Goal: Information Seeking & Learning: Learn about a topic

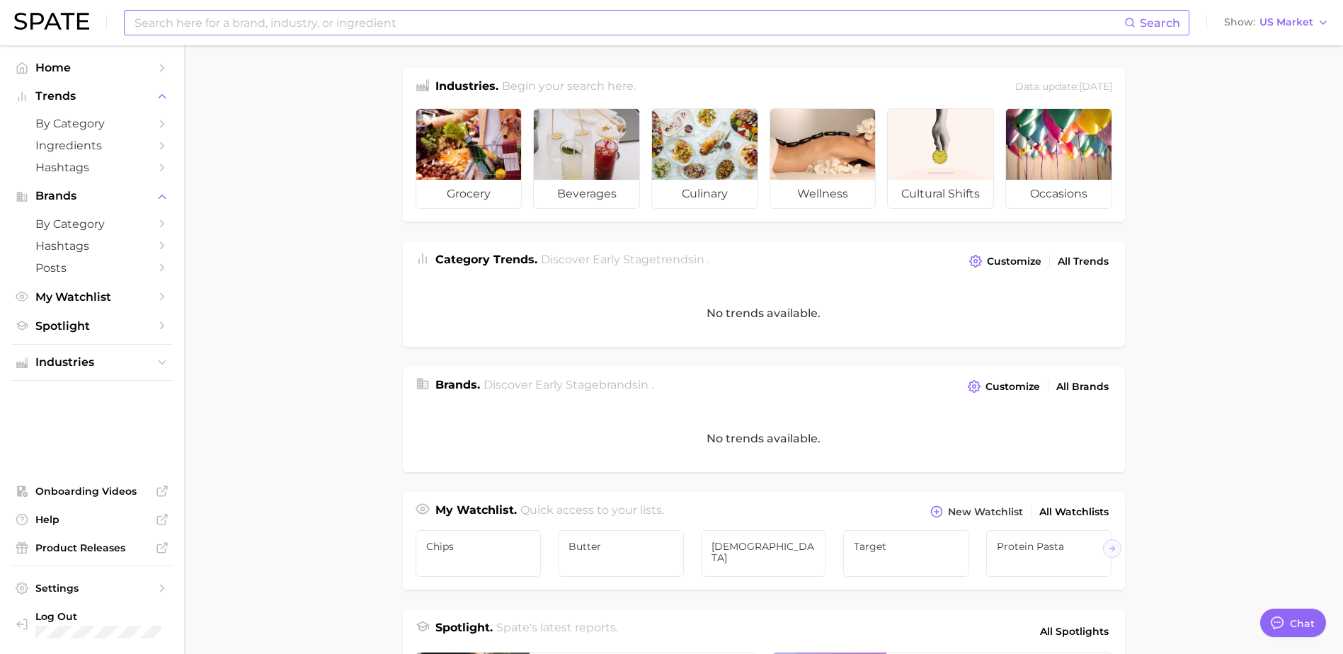
click at [360, 19] on input at bounding box center [628, 23] width 991 height 24
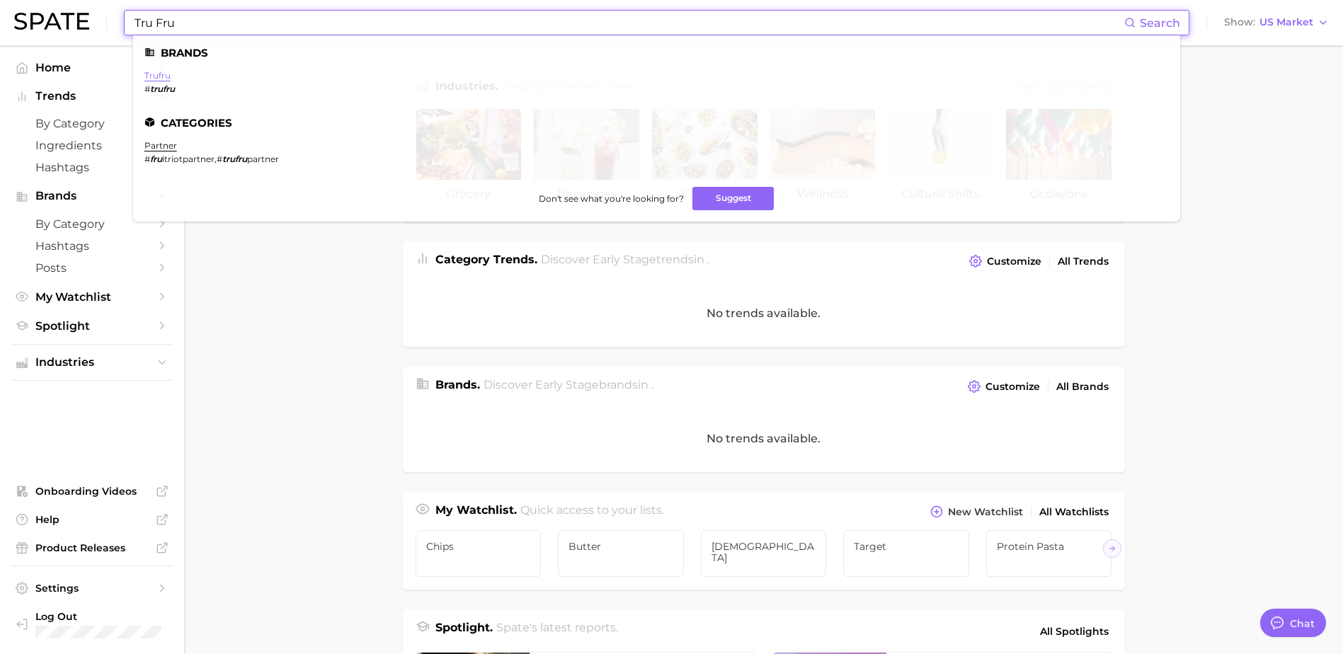
type input "Tru Fru"
click at [152, 76] on link "trufru" at bounding box center [157, 75] width 26 height 11
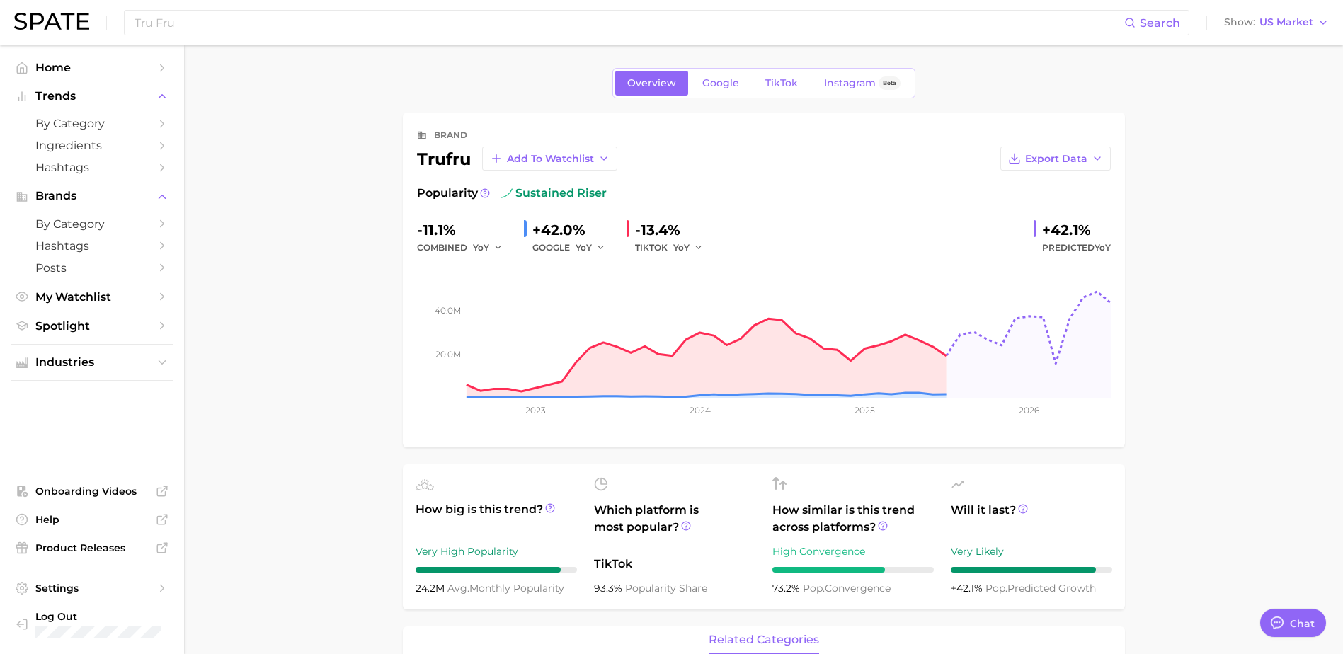
type textarea "x"
click at [728, 87] on span "Google" at bounding box center [720, 83] width 37 height 12
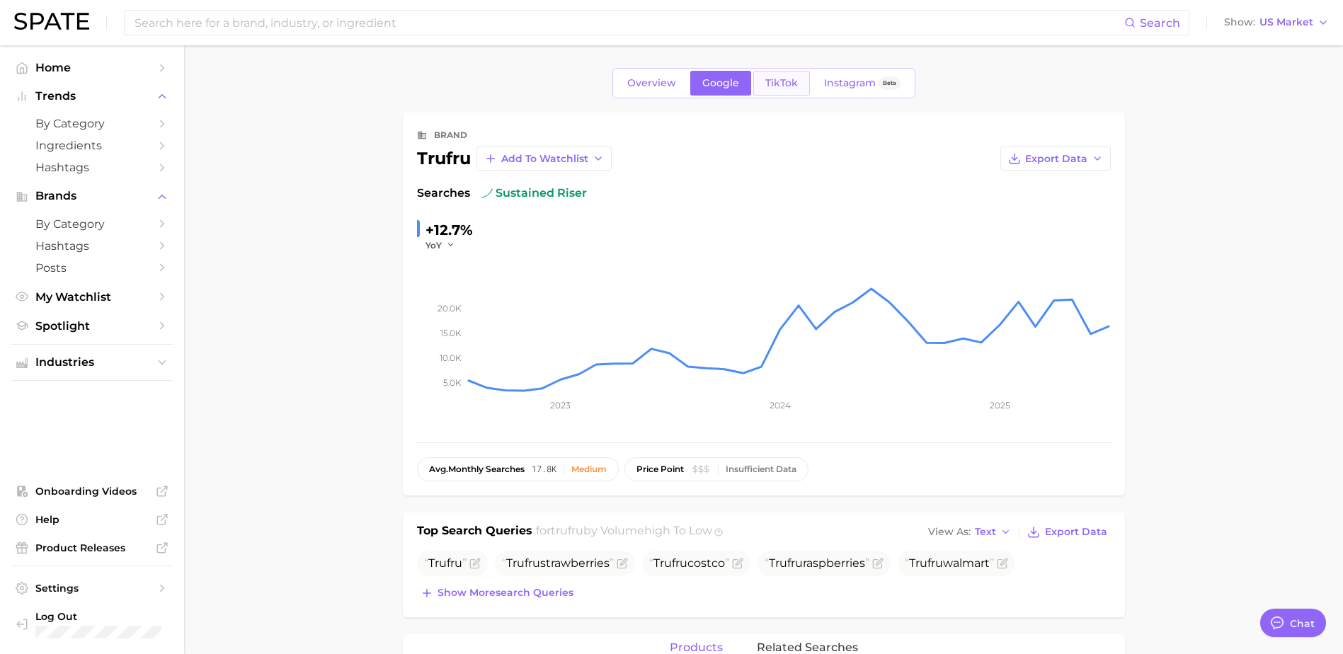
click at [786, 87] on span "TikTok" at bounding box center [781, 83] width 33 height 12
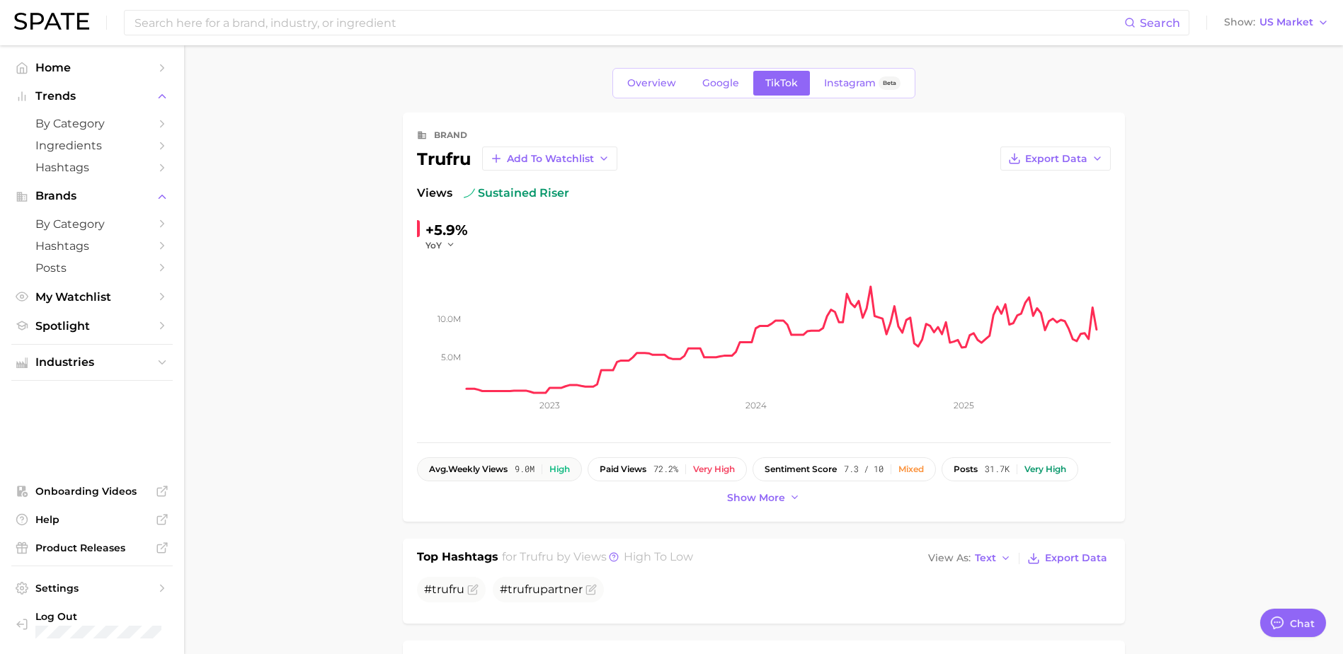
click at [498, 473] on span "avg. weekly views" at bounding box center [468, 469] width 79 height 10
click at [730, 69] on div "Overview Google TikTok Instagram Beta" at bounding box center [763, 83] width 303 height 30
click at [723, 81] on span "Google" at bounding box center [720, 83] width 37 height 12
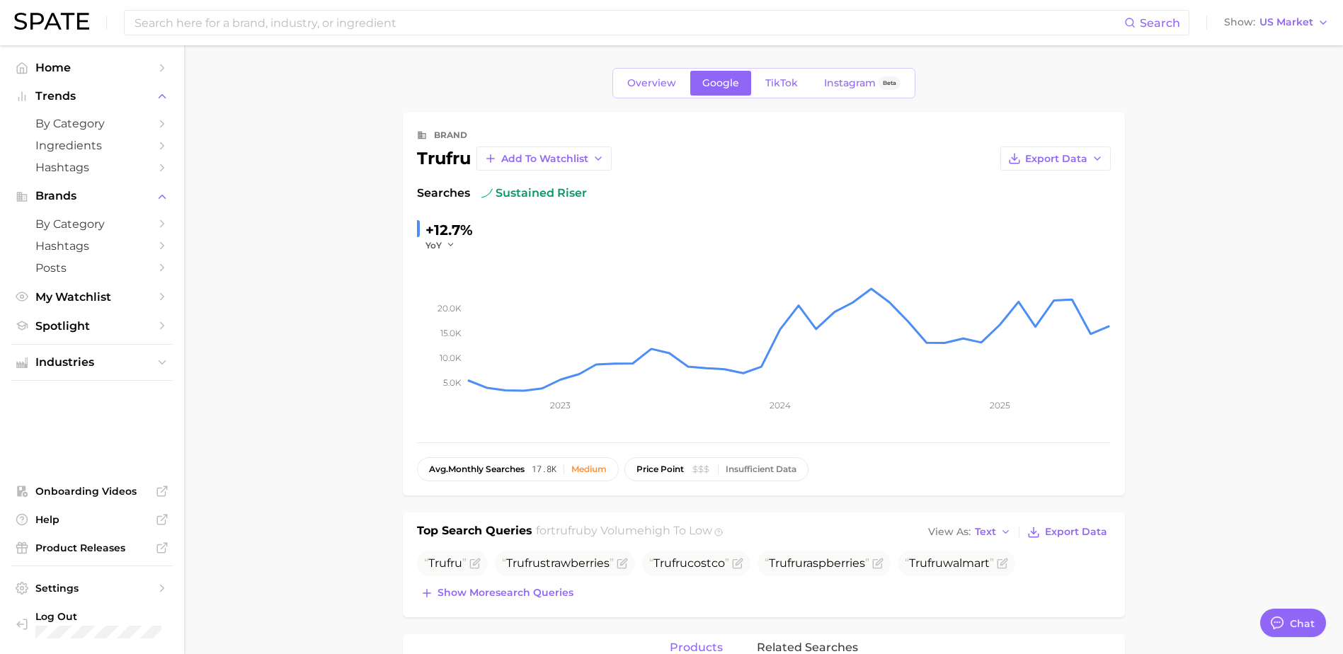
click at [303, 274] on main "Overview Google TikTok Instagram Beta brand trufru Add to Watchlist Export Data…" at bounding box center [763, 656] width 1159 height 1223
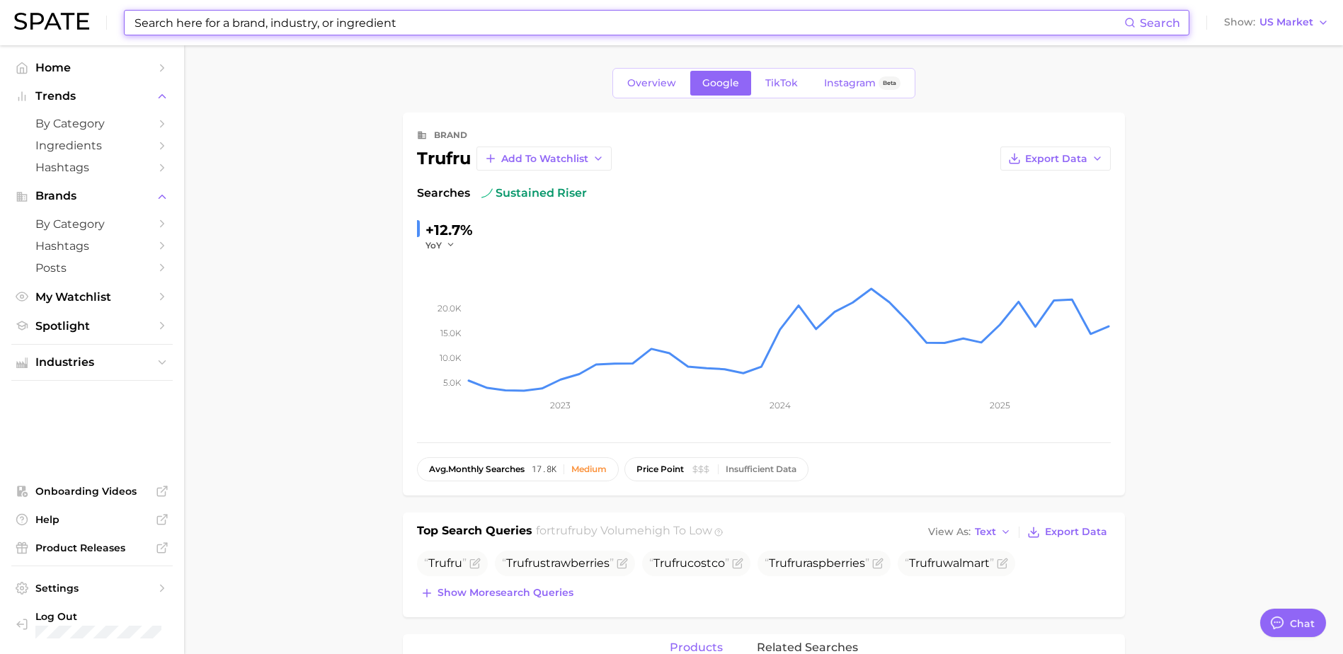
click at [451, 28] on input at bounding box center [628, 23] width 991 height 24
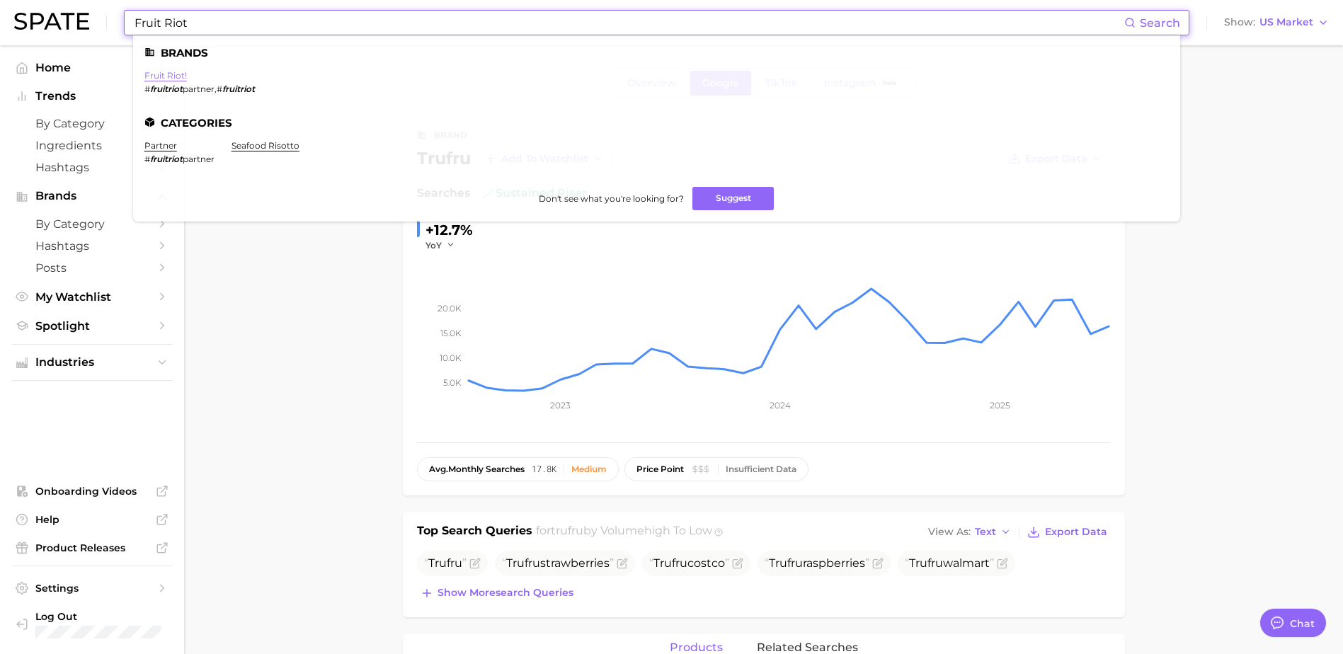
type input "Fruit Riot"
click at [180, 76] on link "fruit riot!" at bounding box center [165, 75] width 42 height 11
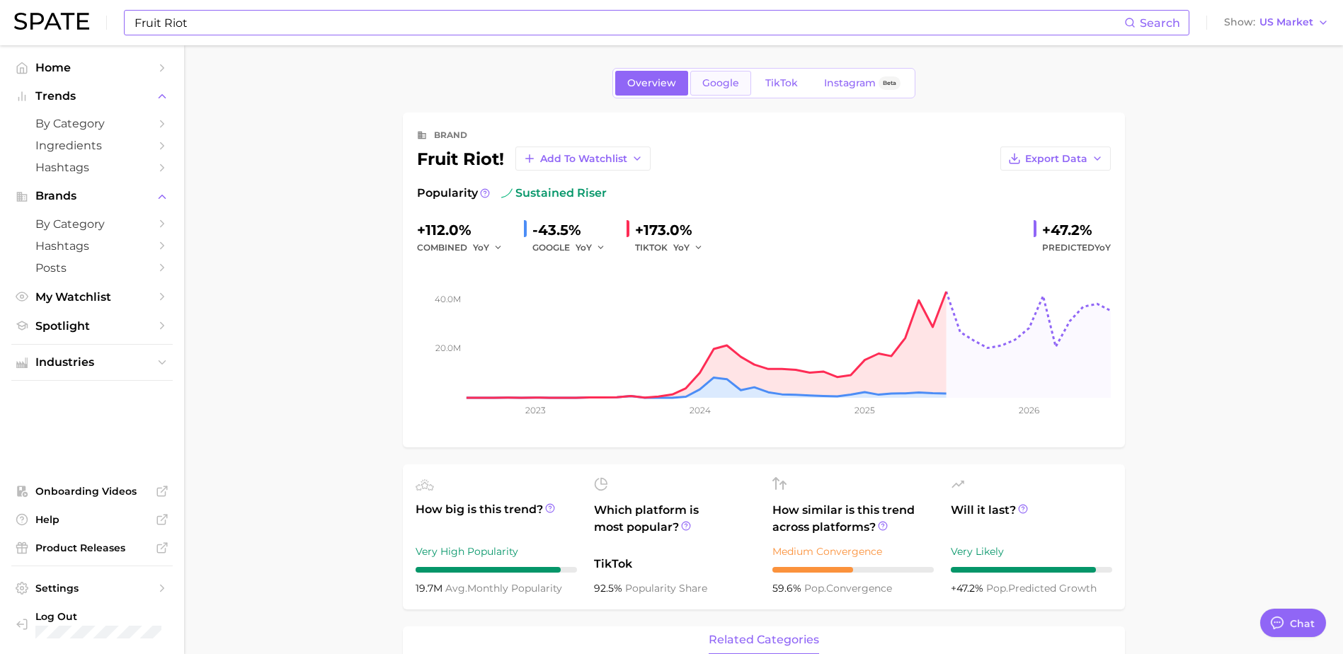
click at [716, 86] on span "Google" at bounding box center [720, 83] width 37 height 12
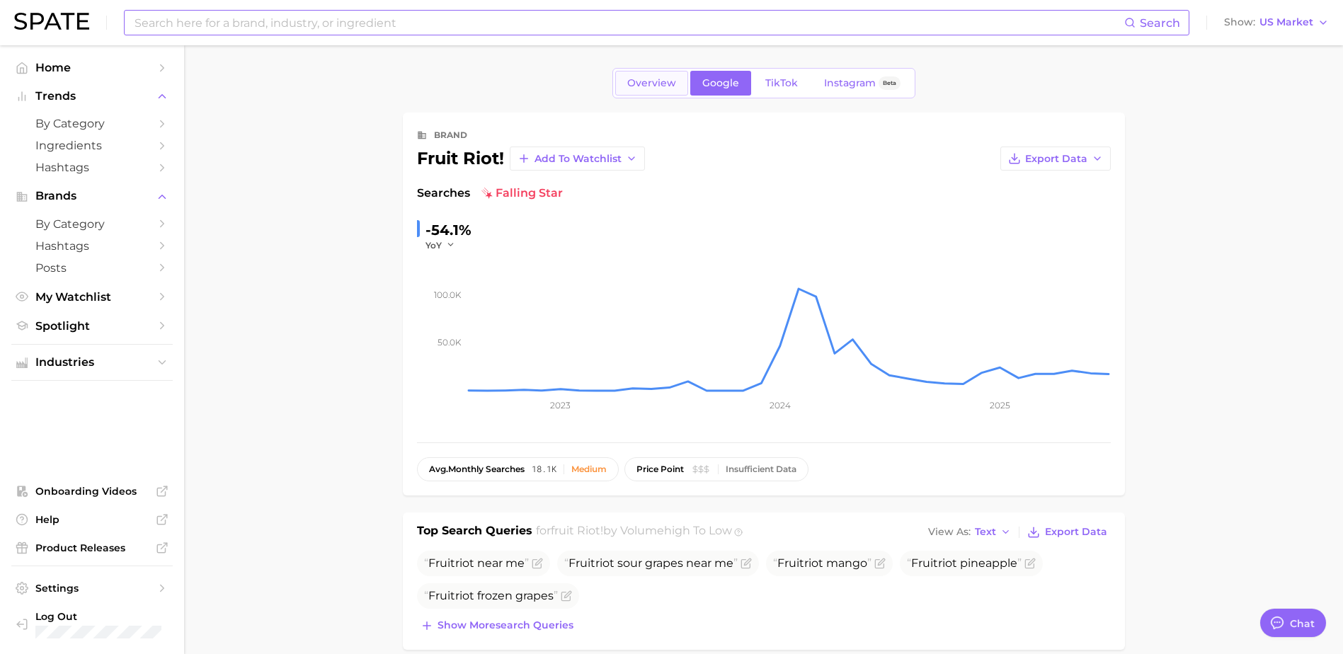
click at [634, 77] on span "Overview" at bounding box center [651, 83] width 49 height 12
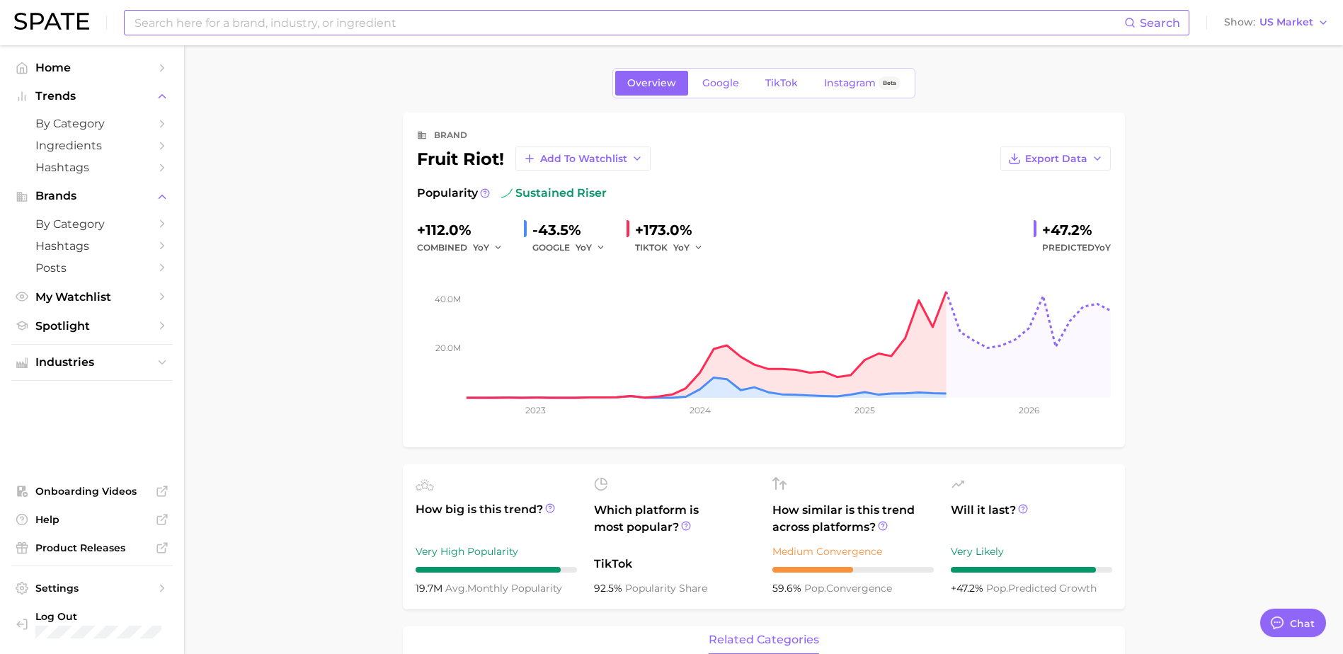
click at [287, 16] on input at bounding box center [628, 23] width 991 height 24
type input "Tru Fru"
click at [575, 55] on li at bounding box center [656, 54] width 1024 height 14
click at [197, 25] on input "Tru Fru" at bounding box center [628, 23] width 991 height 24
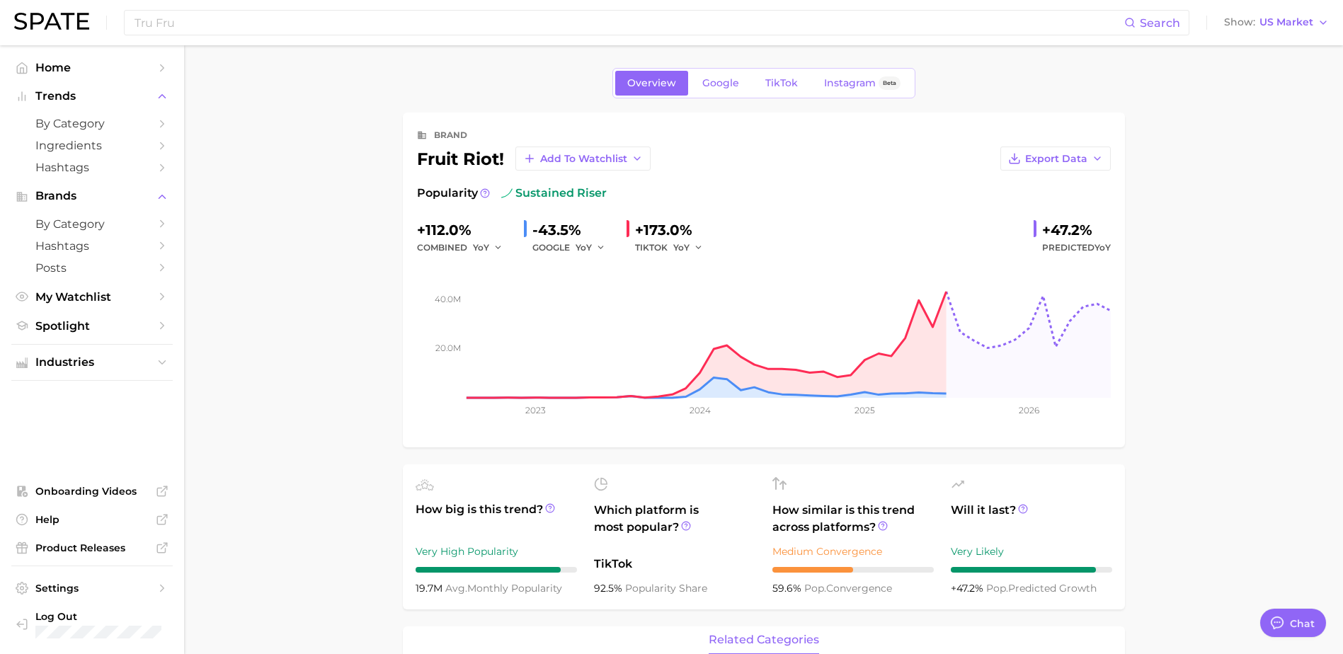
click at [221, 21] on input "Tru Fru" at bounding box center [628, 23] width 991 height 24
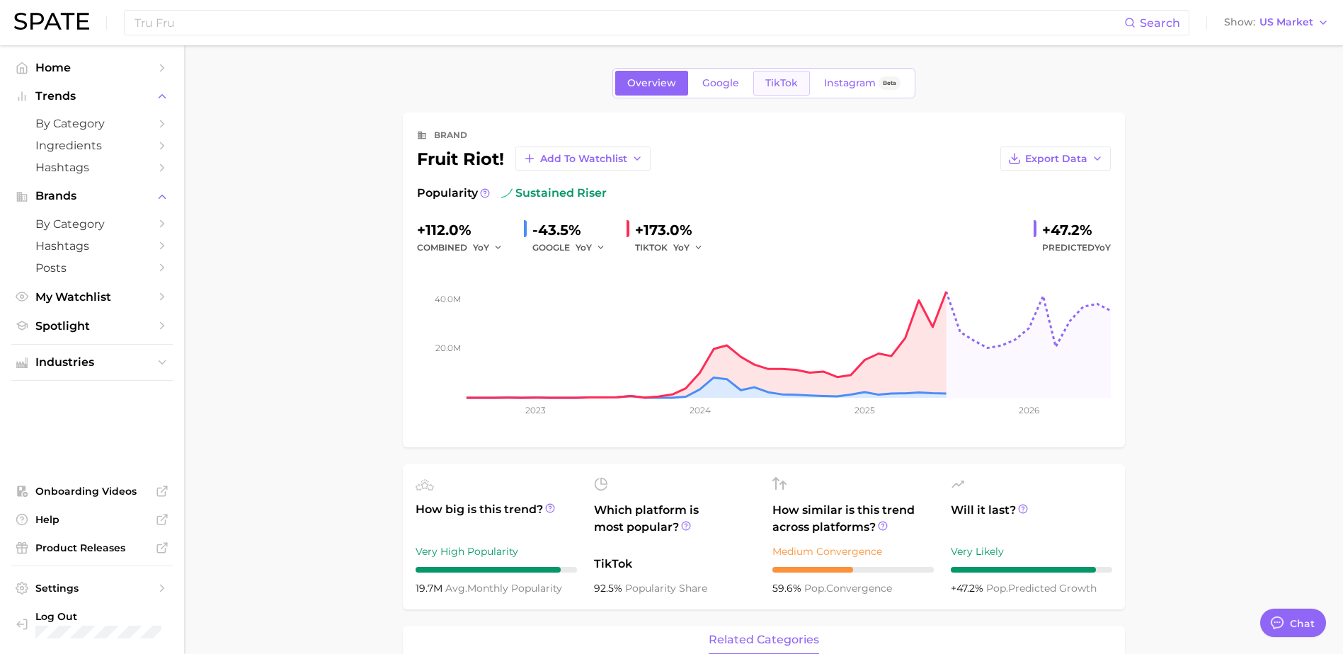
click at [755, 94] on link "TikTok" at bounding box center [781, 83] width 57 height 25
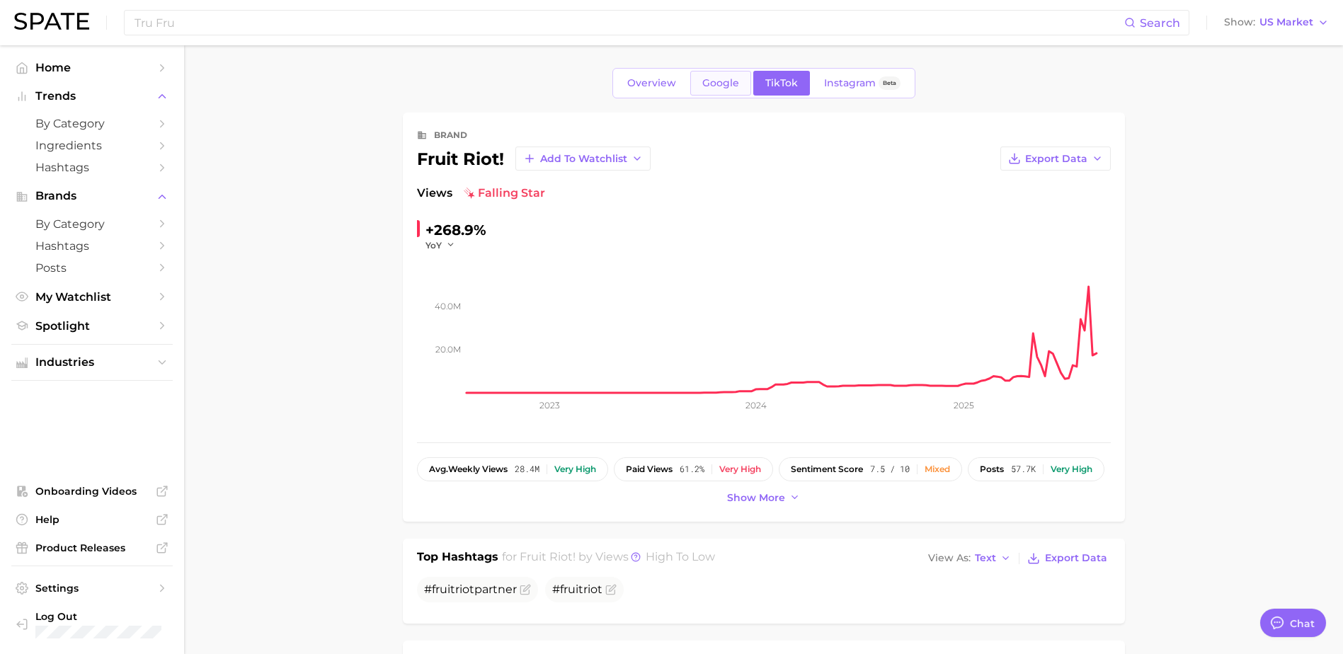
click at [726, 86] on span "Google" at bounding box center [720, 83] width 37 height 12
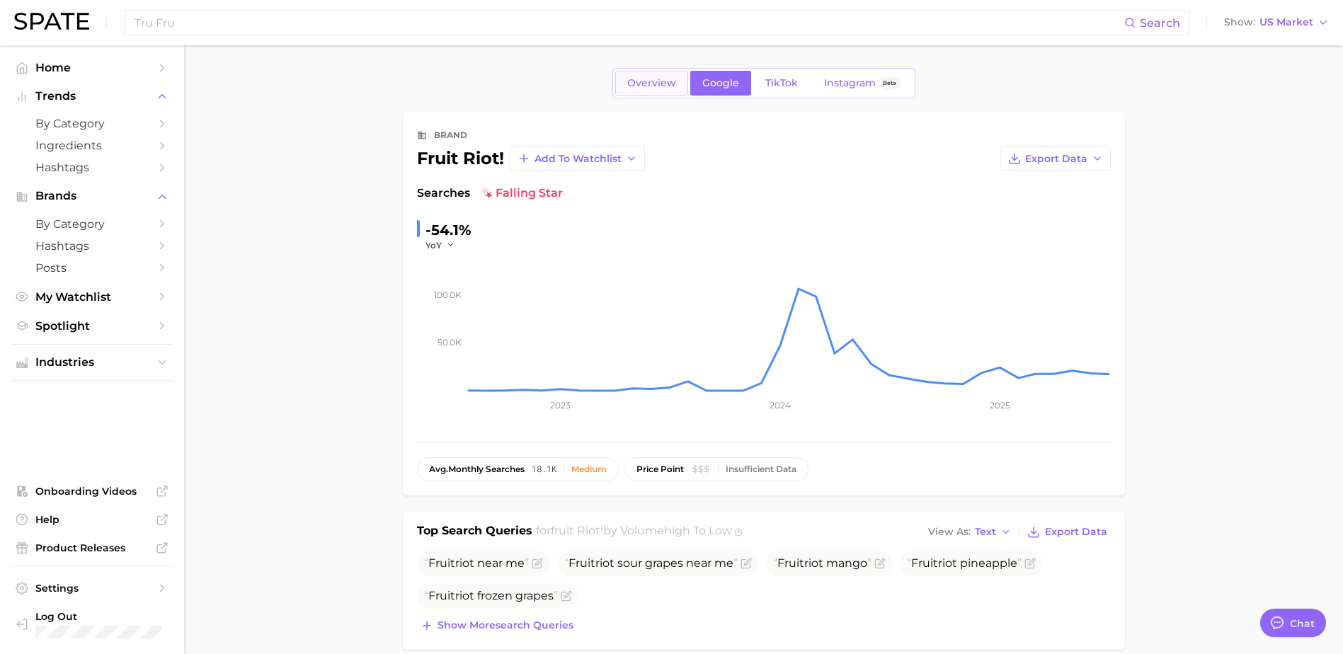
click at [644, 79] on span "Overview" at bounding box center [651, 83] width 49 height 12
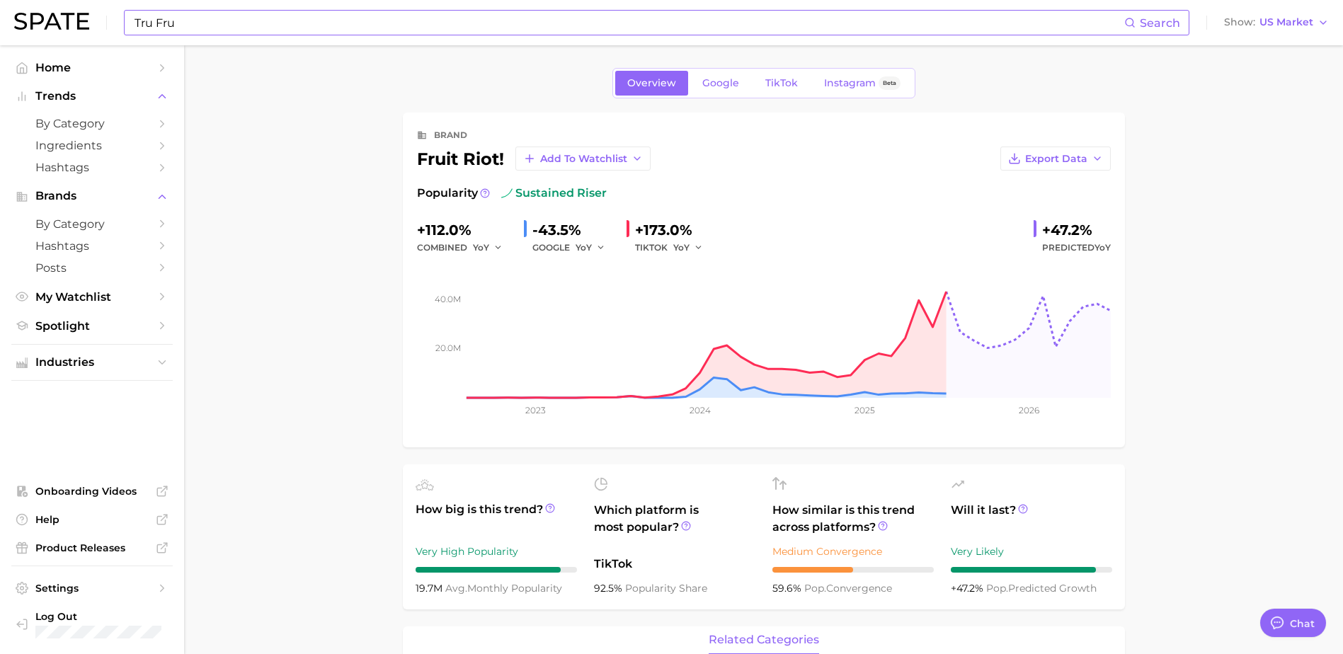
click at [214, 19] on input "Tru Fru" at bounding box center [628, 23] width 991 height 24
drag, startPoint x: 171, startPoint y: 21, endPoint x: 96, endPoint y: 18, distance: 74.4
click at [96, 18] on div "Tru Fru Search Show US Market" at bounding box center [671, 22] width 1314 height 45
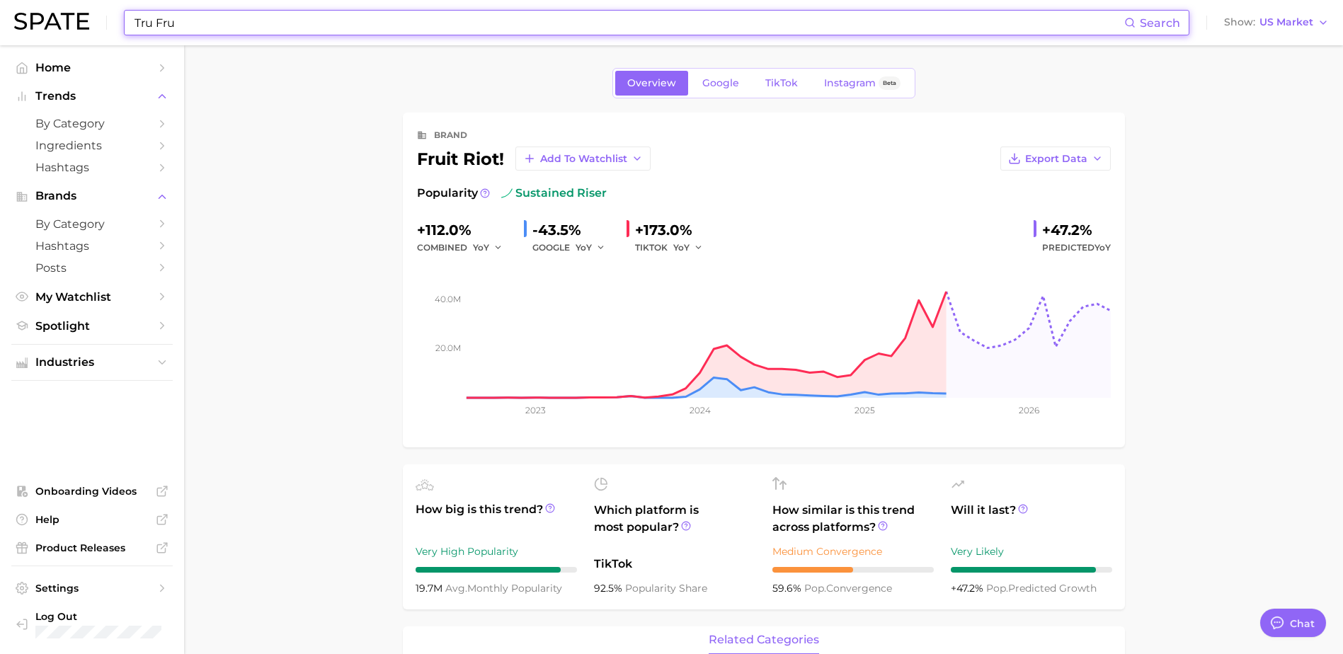
click at [28, 16] on img at bounding box center [51, 21] width 75 height 17
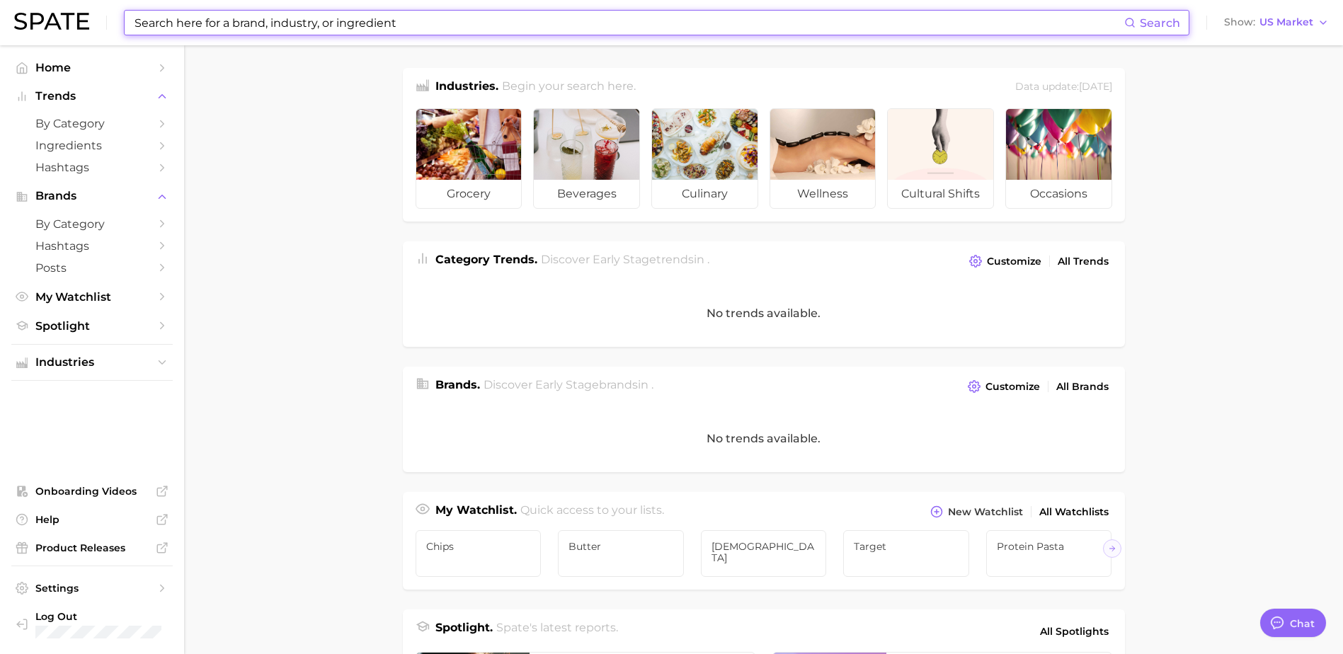
click at [246, 24] on input at bounding box center [628, 23] width 991 height 24
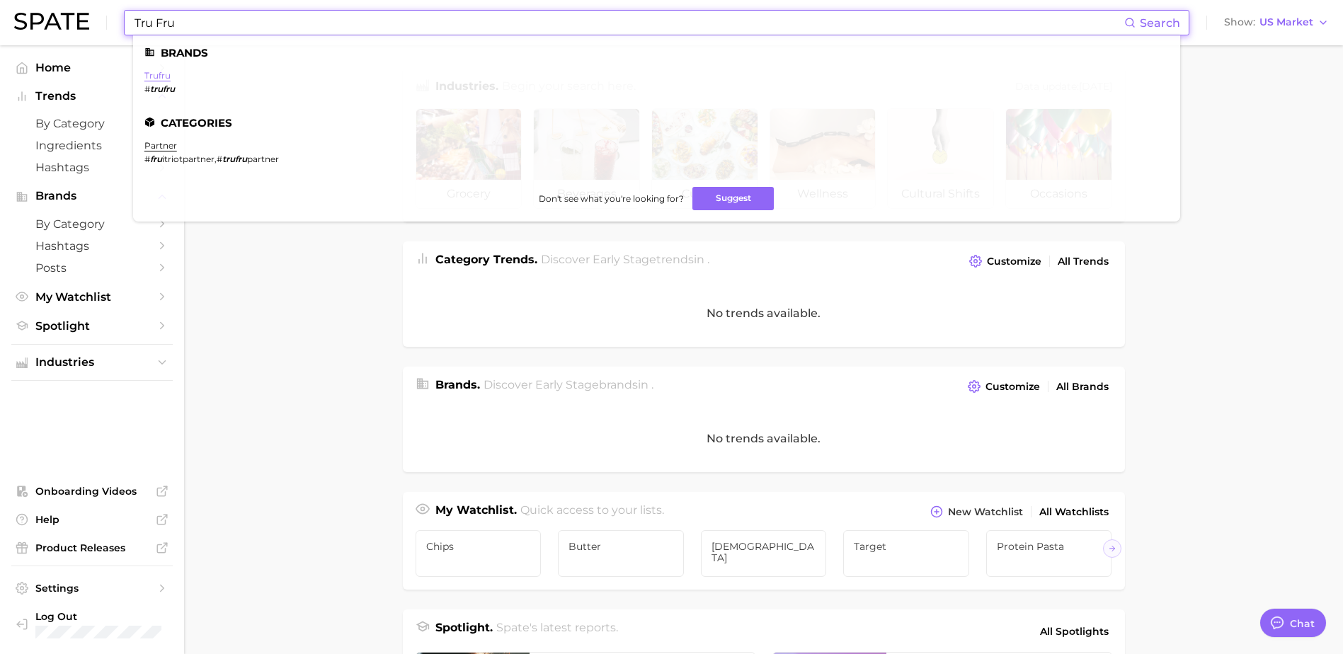
type input "Tru Fru"
click at [151, 76] on link "trufru" at bounding box center [157, 75] width 26 height 11
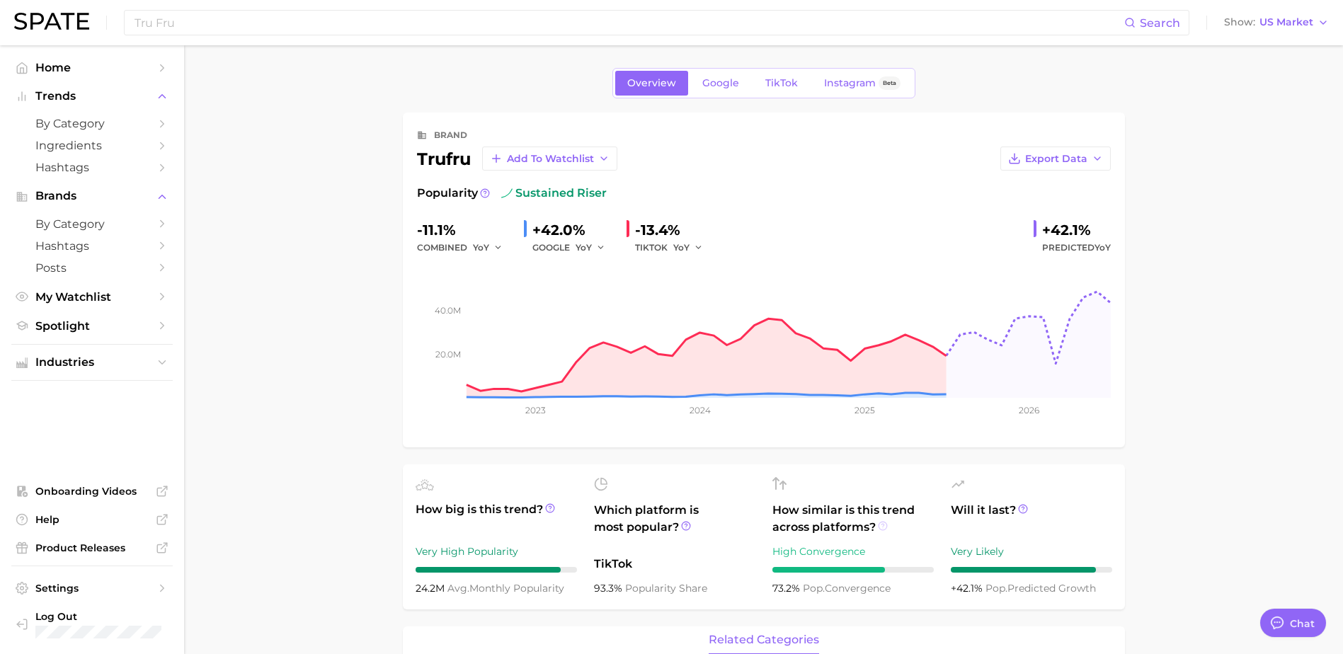
click at [883, 527] on icon at bounding box center [883, 526] width 10 height 10
click at [879, 529] on icon at bounding box center [883, 526] width 10 height 10
